Goal: Check status

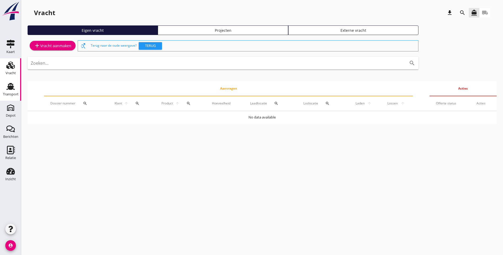
click at [9, 93] on div "Transport" at bounding box center [11, 94] width 16 height 3
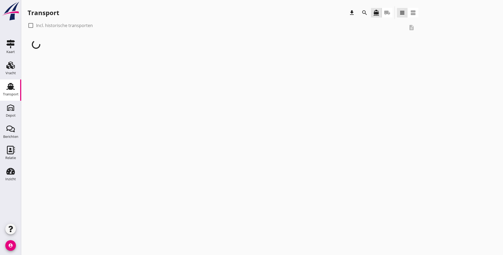
click at [31, 25] on div at bounding box center [30, 25] width 9 height 9
checkbox input "true"
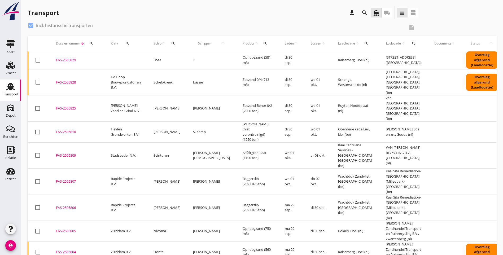
click at [263, 44] on icon "search" at bounding box center [265, 43] width 4 height 4
click at [256, 61] on input "Zoeken op product..." at bounding box center [270, 59] width 55 height 8
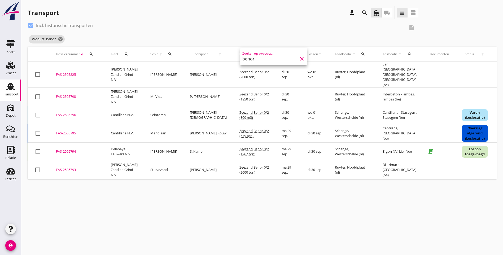
type input "benor"
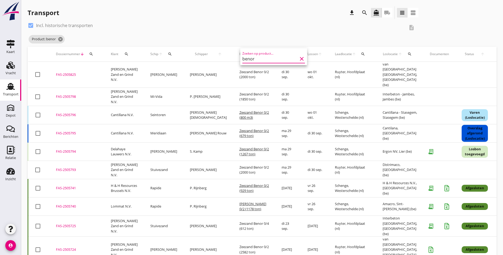
click at [326, 38] on div "check_box Incl. historische transporten description Product: benor cancel" at bounding box center [263, 33] width 470 height 25
click at [60, 40] on icon "cancel" at bounding box center [60, 39] width 5 height 5
